Goal: Information Seeking & Learning: Find specific fact

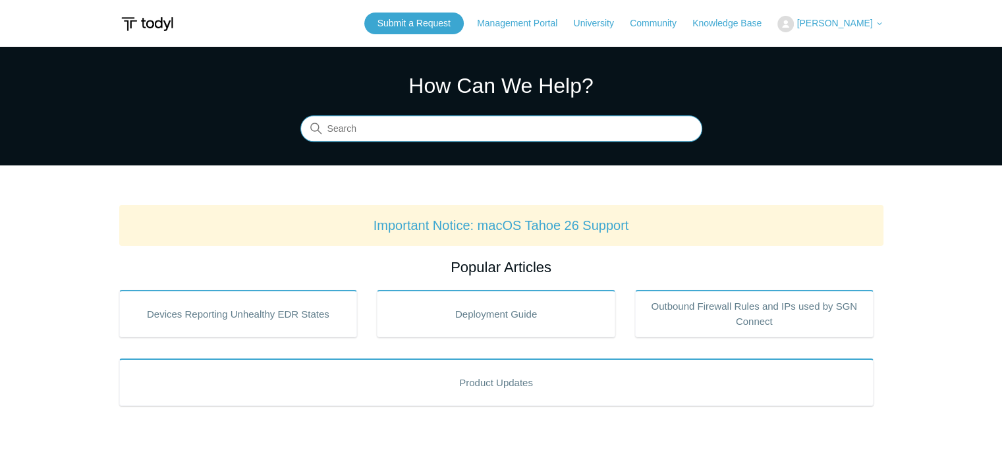
click at [439, 130] on input "Search" at bounding box center [501, 129] width 402 height 26
paste input "95.214.78.0/24"
click at [439, 130] on input "[URL]" at bounding box center [501, 129] width 402 height 26
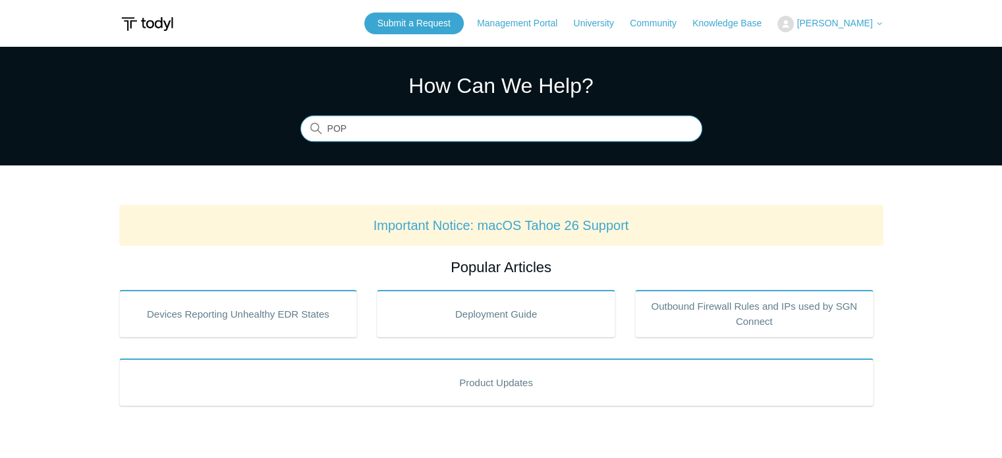
type input "POP"
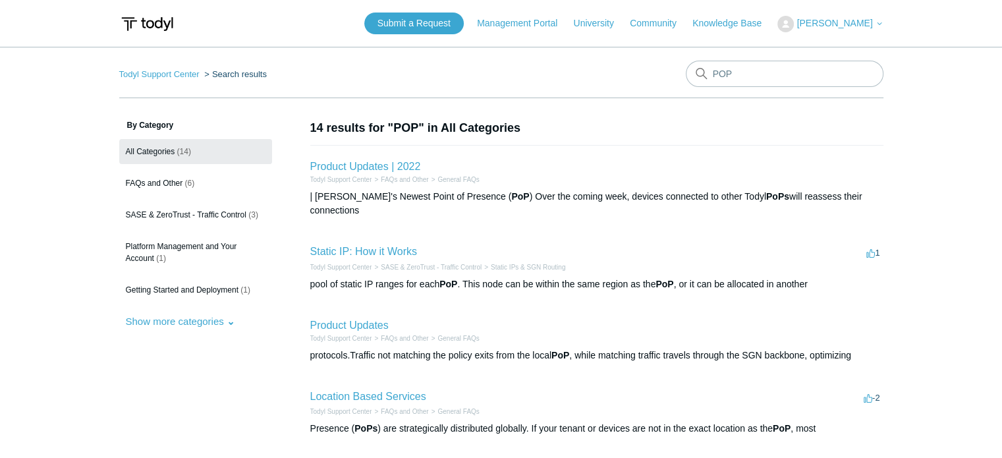
click at [411, 277] on div "pool of static IP ranges for each PoP . This node can be within the same region…" at bounding box center [596, 284] width 573 height 14
click at [385, 246] on link "Static IP: How it Works" at bounding box center [363, 251] width 107 height 11
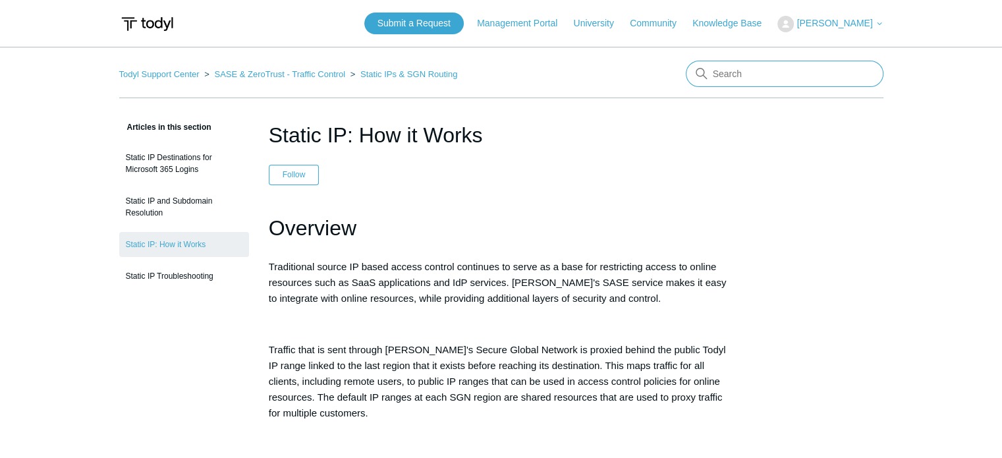
click at [770, 71] on input "Search" at bounding box center [785, 74] width 198 height 26
type input "Ranges"
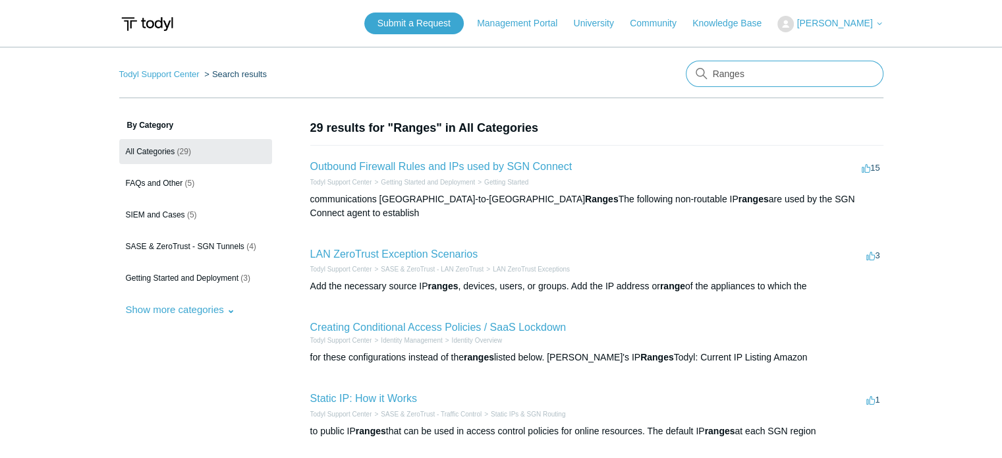
click at [733, 74] on input "Ranges" at bounding box center [785, 74] width 198 height 26
type input "[GEOGRAPHIC_DATA]"
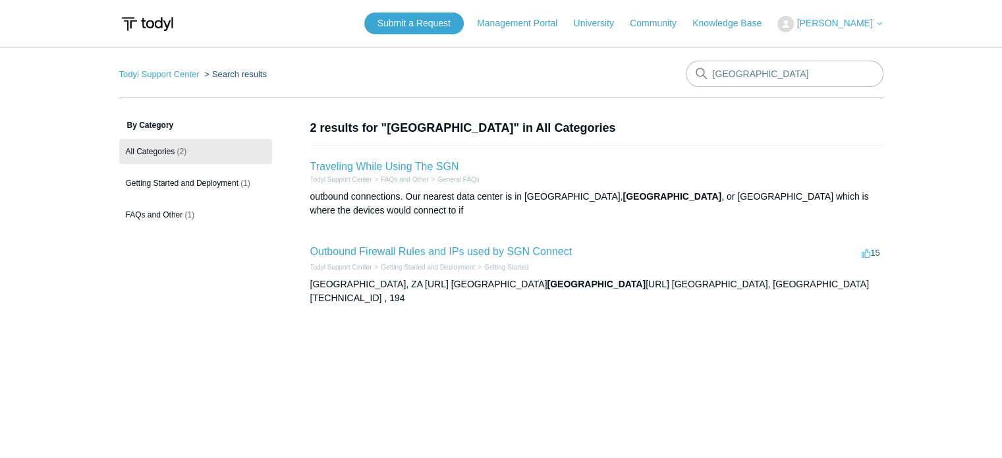
click at [505, 244] on h2 "Outbound Firewall Rules and IPs used by SGN Connect" at bounding box center [441, 252] width 262 height 16
click at [505, 246] on link "Outbound Firewall Rules and IPs used by SGN Connect" at bounding box center [441, 251] width 262 height 11
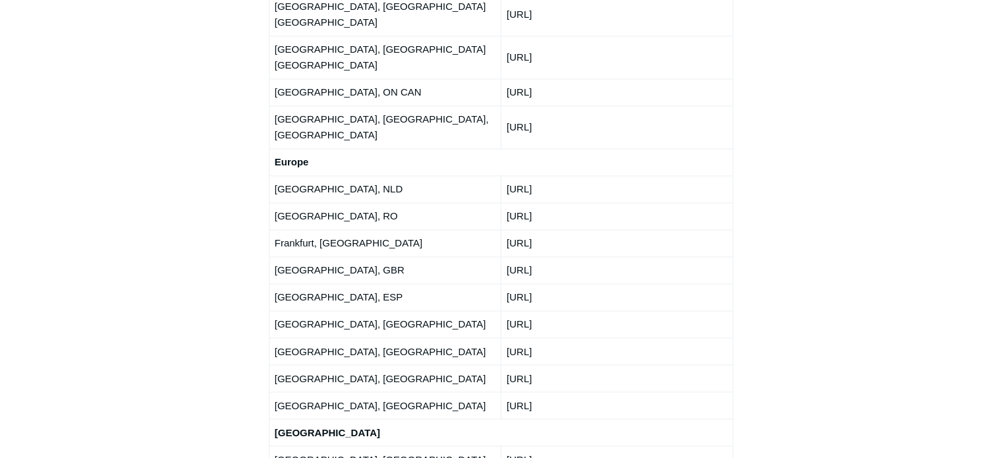
scroll to position [2174, 0]
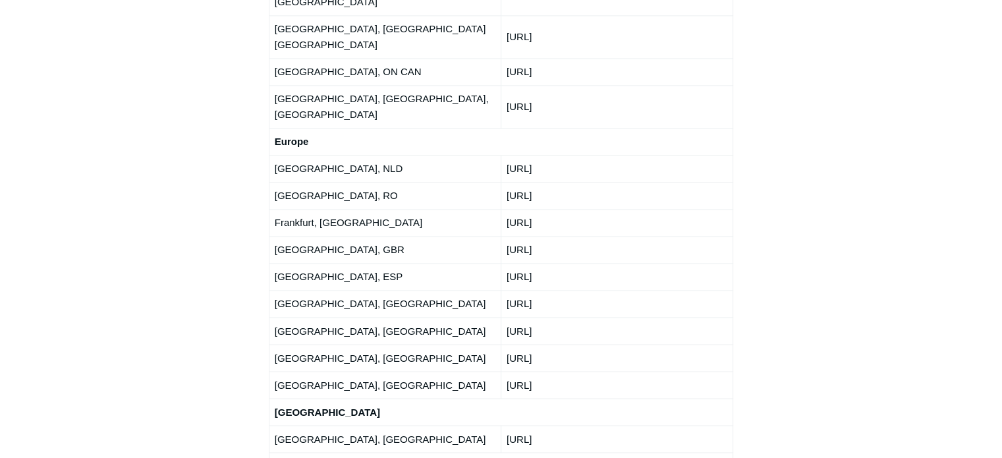
drag, startPoint x: 62, startPoint y: 207, endPoint x: 79, endPoint y: 192, distance: 22.9
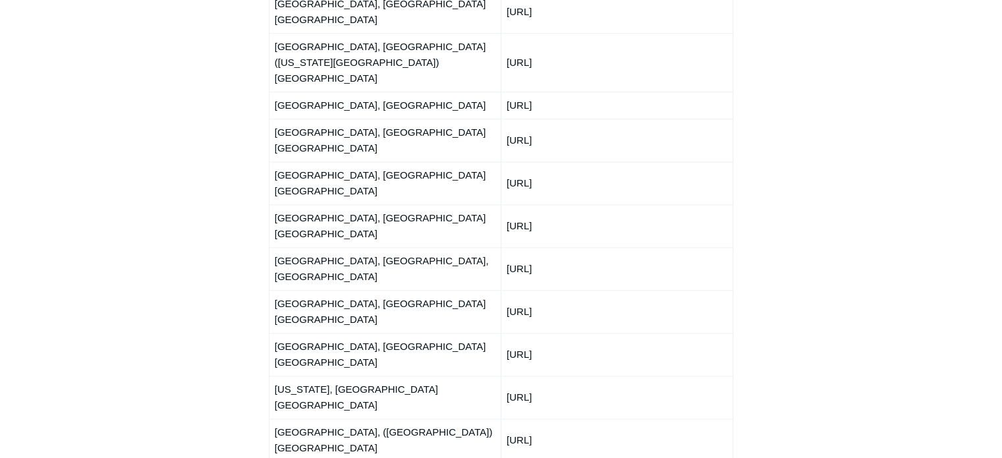
scroll to position [1581, 0]
